Goal: Register for event/course

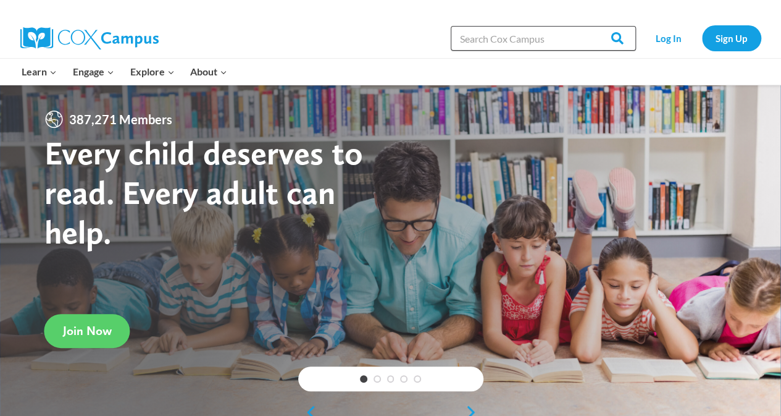
click at [511, 36] on input "Search in https://coxcampus.org/" at bounding box center [543, 38] width 185 height 25
drag, startPoint x: 46, startPoint y: 65, endPoint x: 48, endPoint y: 79, distance: 14.4
click at [48, 79] on button "Child menu of Learn" at bounding box center [39, 72] width 51 height 26
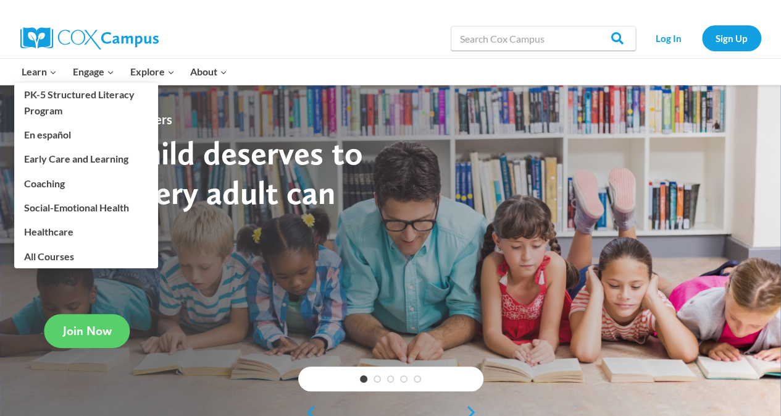
click at [61, 98] on link "PK-5 Structured Literacy Program" at bounding box center [86, 103] width 144 height 40
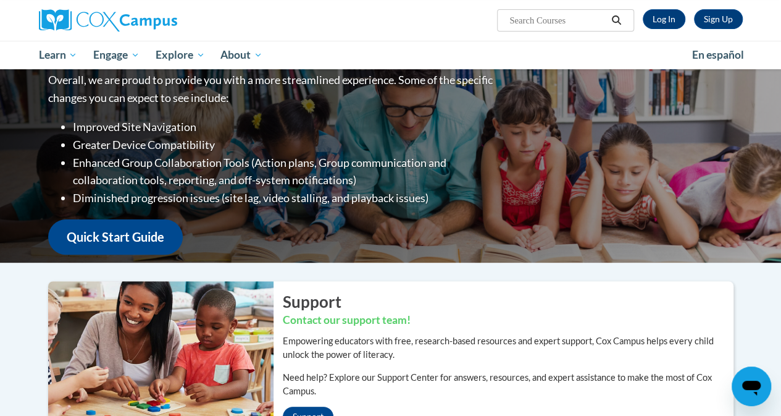
scroll to position [1, 0]
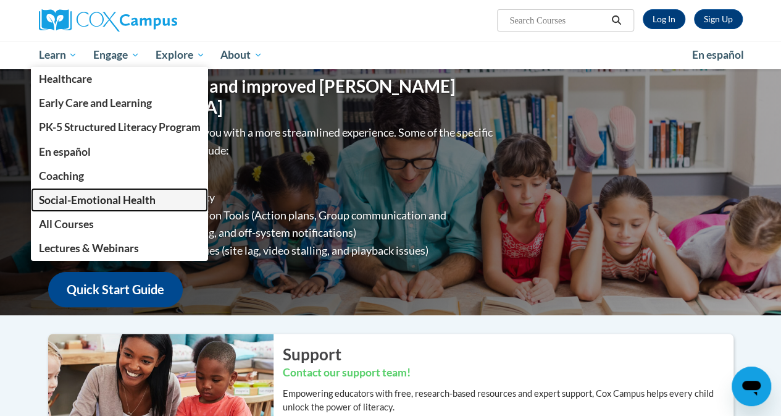
click at [117, 208] on link "Social-Emotional Health" at bounding box center [120, 200] width 178 height 24
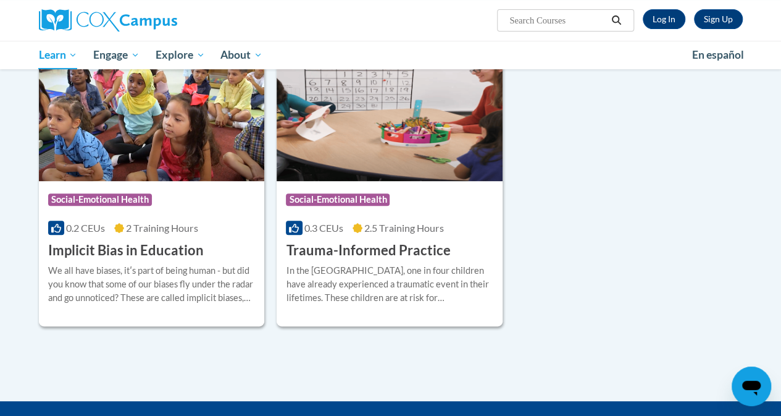
scroll to position [174, 0]
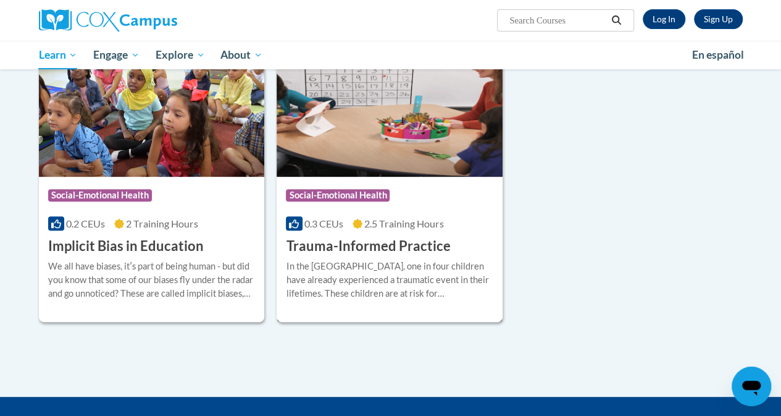
click at [389, 239] on h3 "Trauma-Informed Practice" at bounding box center [368, 246] width 164 height 19
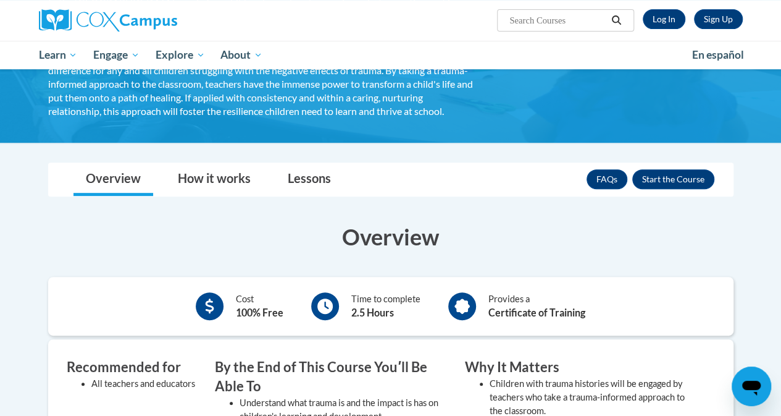
scroll to position [165, 0]
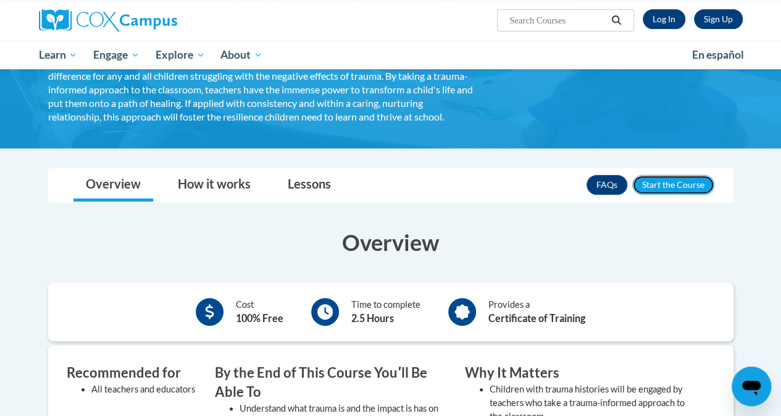
click at [670, 195] on button "Enroll" at bounding box center [673, 185] width 82 height 20
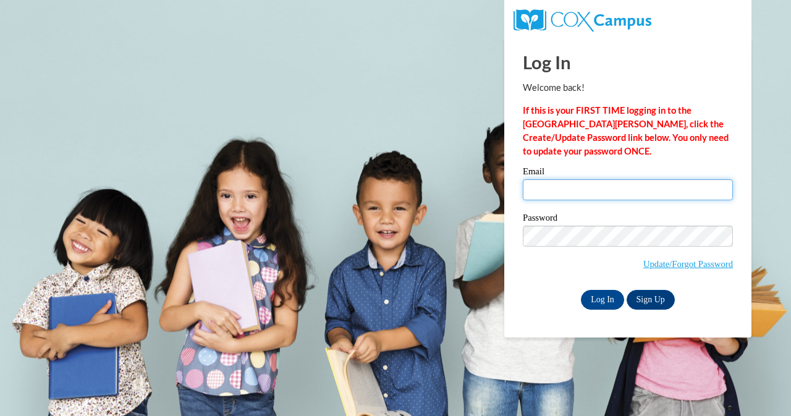
click at [660, 188] on input "Email" at bounding box center [628, 189] width 210 height 21
type input "[EMAIL_ADDRESS][DOMAIN_NAME]"
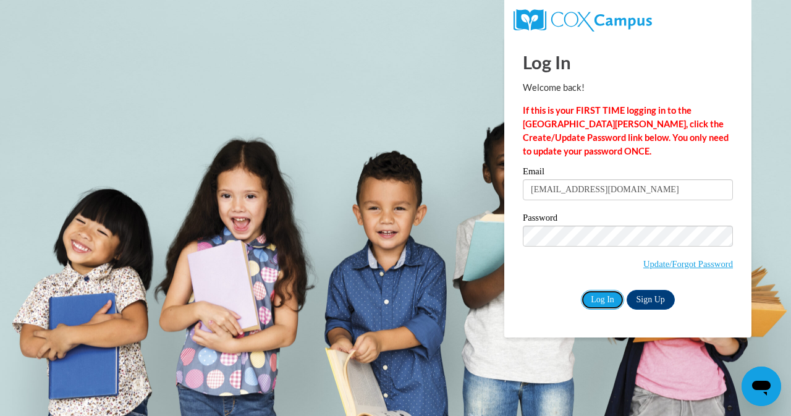
click at [591, 306] on input "Log In" at bounding box center [602, 300] width 43 height 20
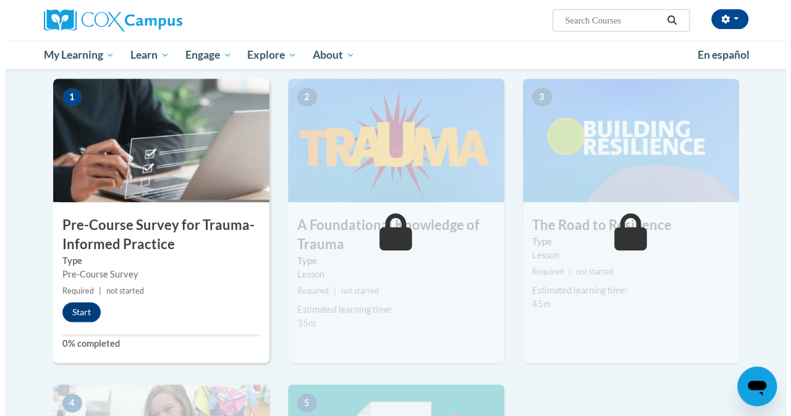
scroll to position [233, 0]
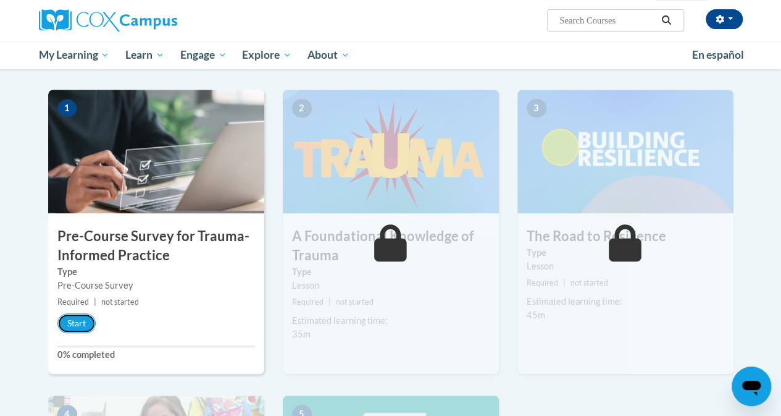
click at [81, 317] on button "Start" at bounding box center [76, 323] width 38 height 20
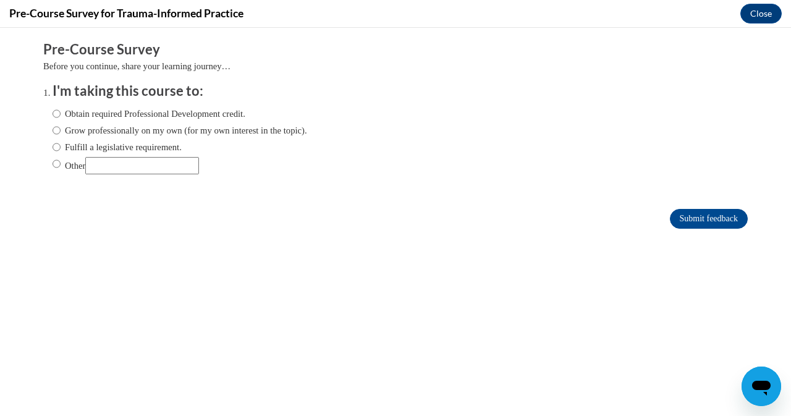
scroll to position [0, 0]
click at [135, 112] on label "Obtain required Professional Development credit." at bounding box center [148, 114] width 193 height 14
click at [61, 112] on input "Obtain required Professional Development credit." at bounding box center [56, 114] width 8 height 14
radio input "true"
click at [148, 129] on label "Grow professionally on my own (for my own interest in the topic)." at bounding box center [179, 131] width 254 height 14
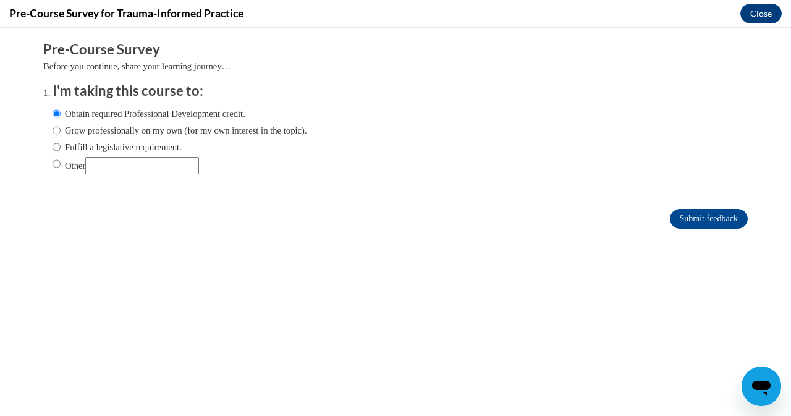
click at [61, 129] on input "Grow professionally on my own (for my own interest in the topic)." at bounding box center [56, 131] width 8 height 14
radio input "true"
click at [700, 229] on form "Pre-Course Survey Before you continue, share your learning journey… I'm taking …" at bounding box center [395, 140] width 704 height 201
click at [705, 218] on input "Submit feedback" at bounding box center [709, 219] width 78 height 20
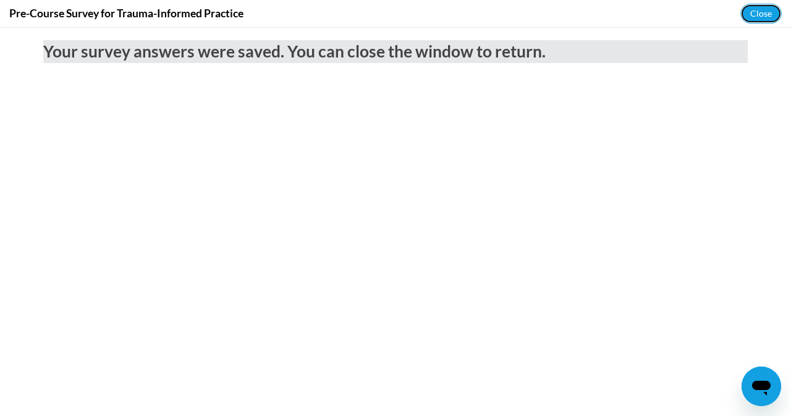
click at [749, 9] on button "Close" at bounding box center [760, 14] width 41 height 20
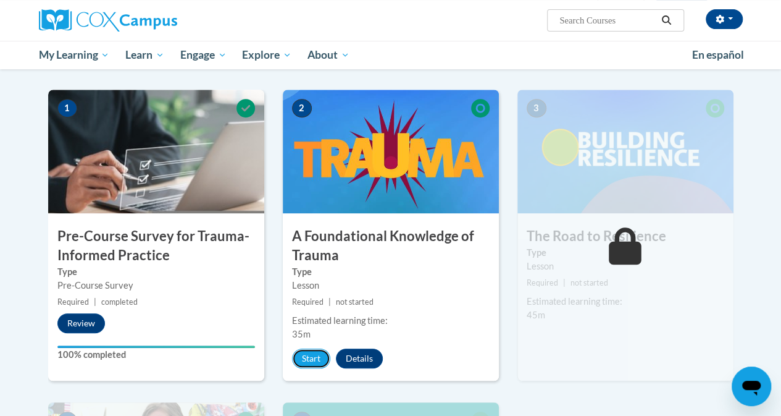
click at [311, 354] on button "Start" at bounding box center [311, 358] width 38 height 20
